Goal: Task Accomplishment & Management: Use online tool/utility

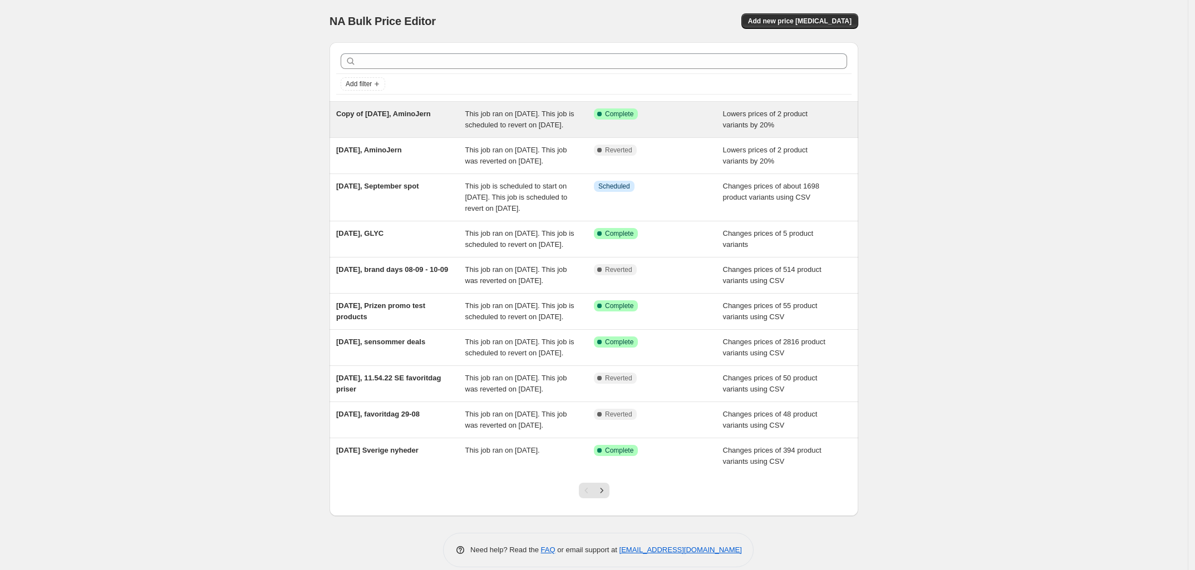
click at [380, 122] on div "Copy of [DATE], AminoJern" at bounding box center [400, 120] width 129 height 22
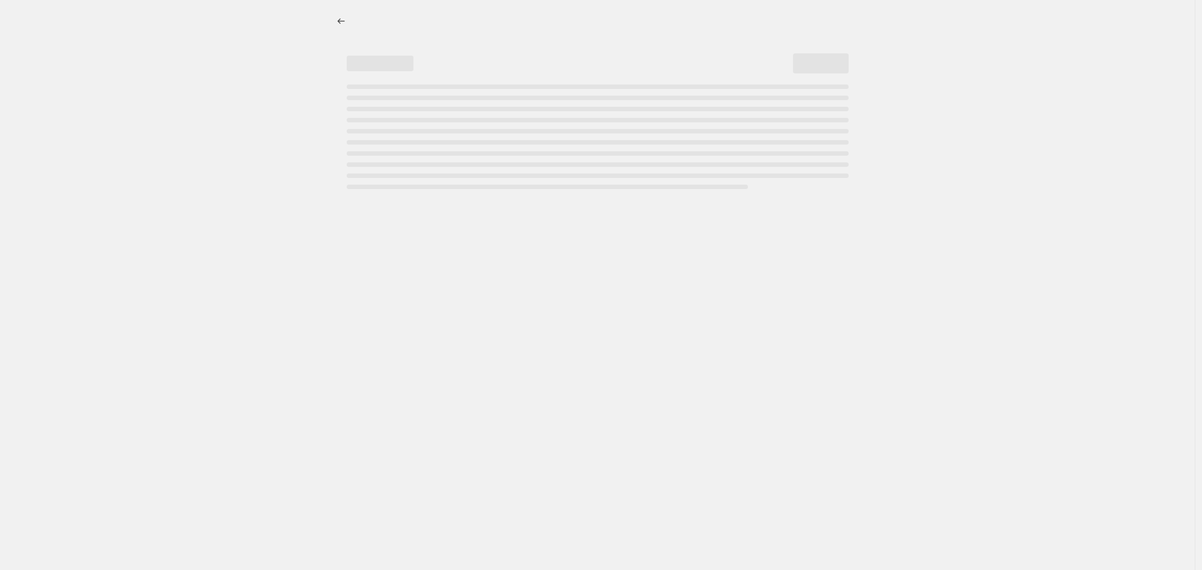
select select "percentage"
select select "no_change"
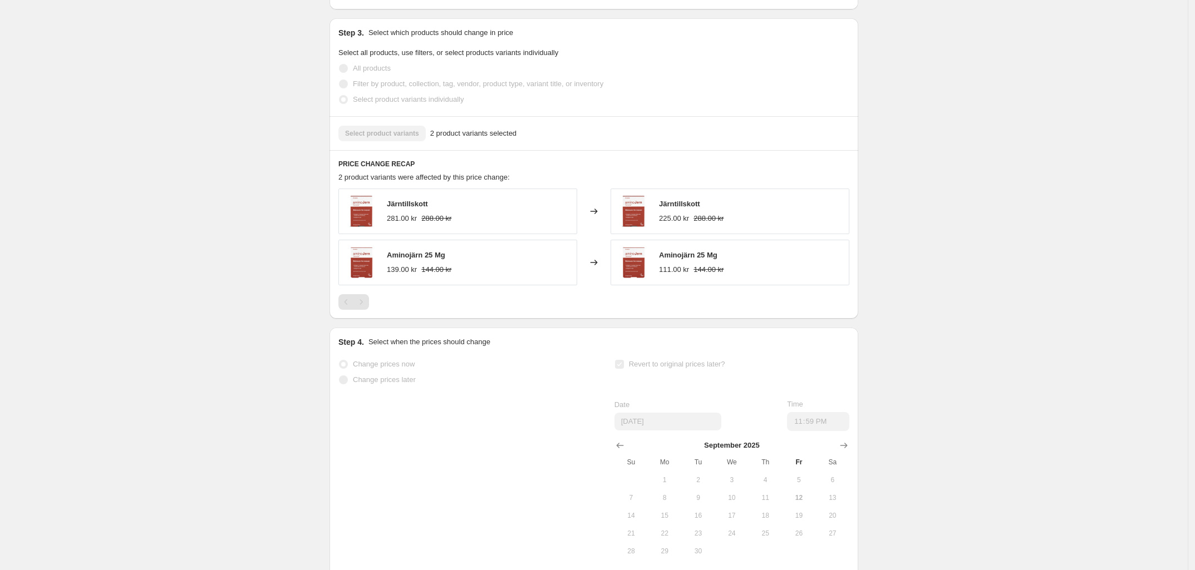
scroll to position [700, 0]
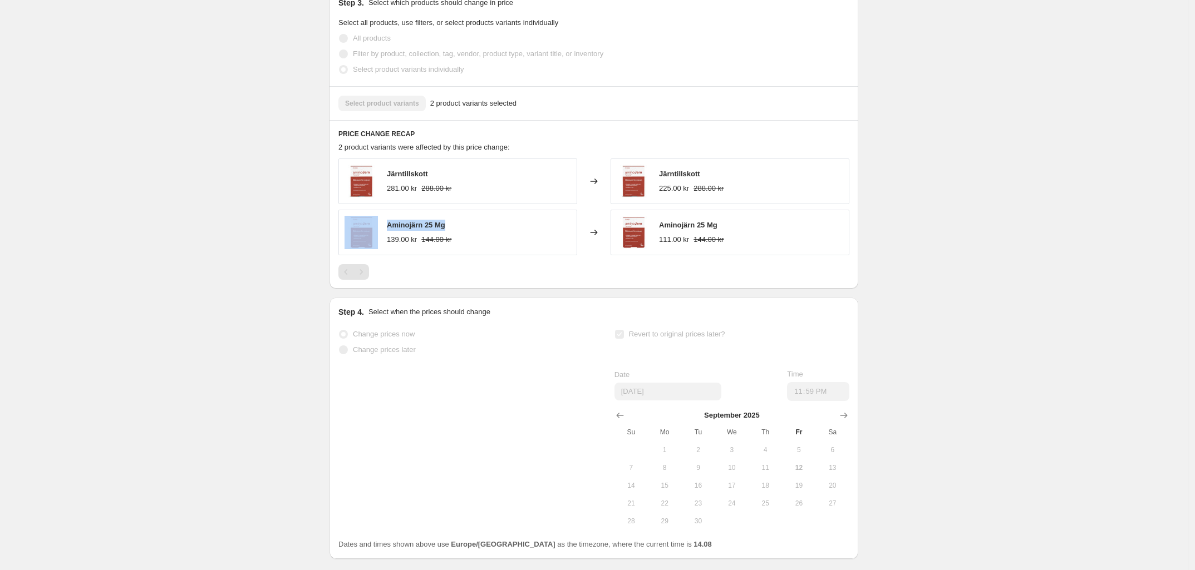
drag, startPoint x: 461, startPoint y: 239, endPoint x: 385, endPoint y: 234, distance: 75.9
click at [385, 234] on div "Aminojärn 25 Mg 139.00 kr 144.00 kr" at bounding box center [457, 233] width 239 height 46
copy div "Aminojärn 25 Mg"
click at [415, 178] on span "Järntillskott" at bounding box center [407, 174] width 41 height 8
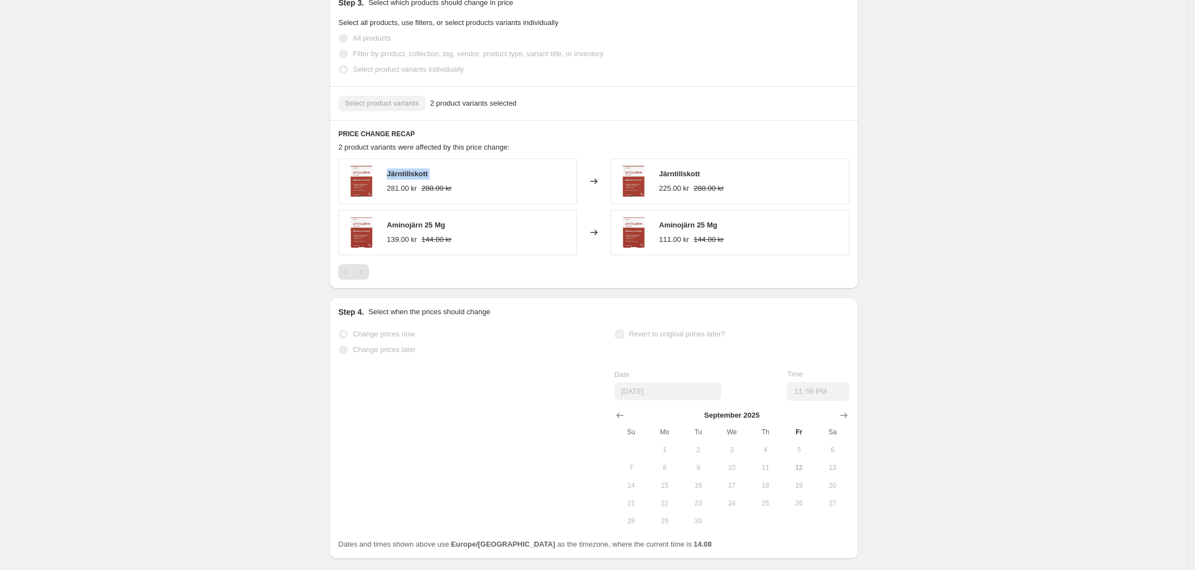
click at [415, 178] on span "Järntillskott" at bounding box center [407, 174] width 41 height 8
copy span "Järntillskott"
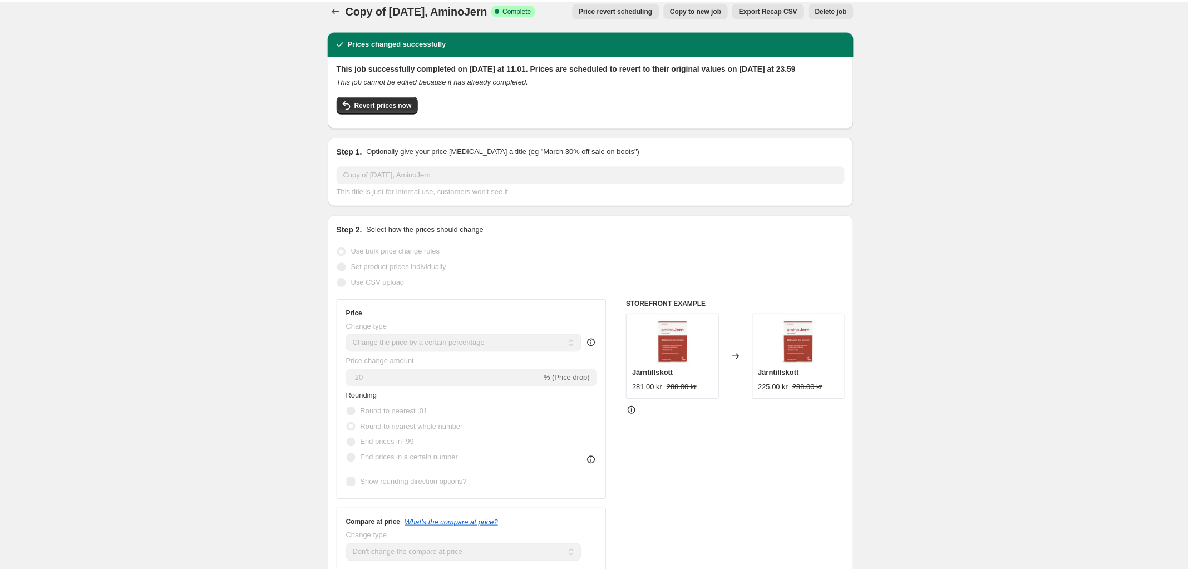
scroll to position [0, 0]
